Goal: Transaction & Acquisition: Purchase product/service

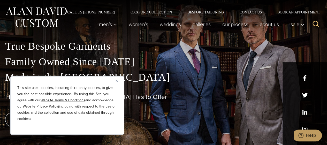
click at [116, 81] on img "Close" at bounding box center [116, 81] width 2 height 2
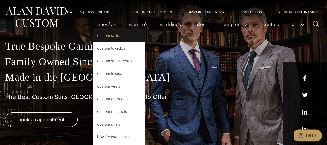
click at [125, 37] on link "Custom Suits" at bounding box center [119, 35] width 52 height 12
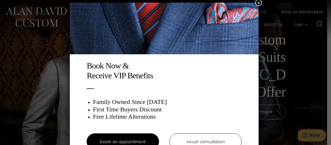
click at [260, 3] on button "×" at bounding box center [258, 2] width 7 height 7
